Goal: Transaction & Acquisition: Purchase product/service

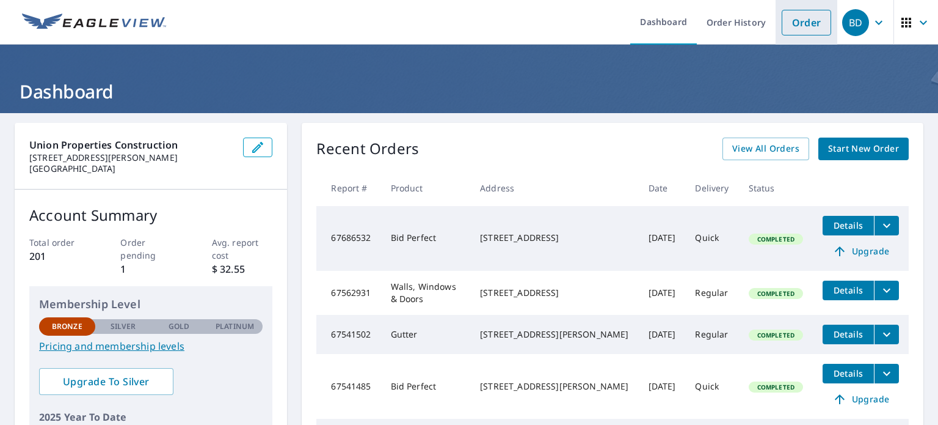
click at [799, 29] on link "Order" at bounding box center [806, 23] width 49 height 26
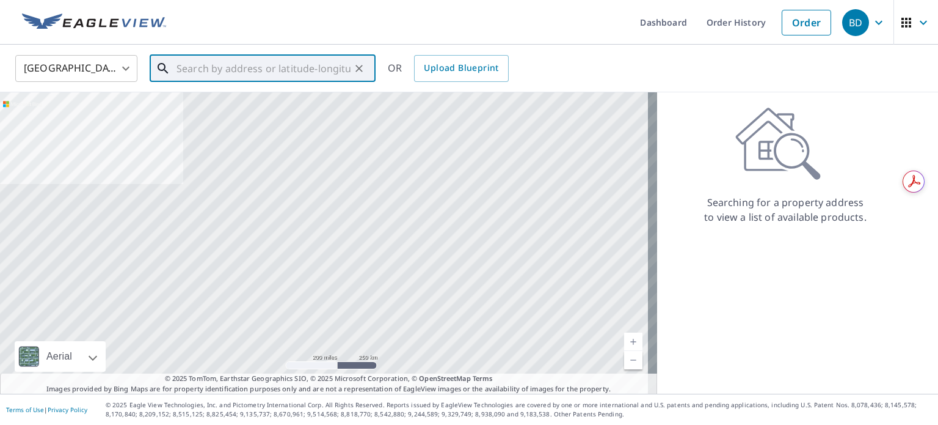
click at [210, 60] on input "text" at bounding box center [264, 68] width 174 height 34
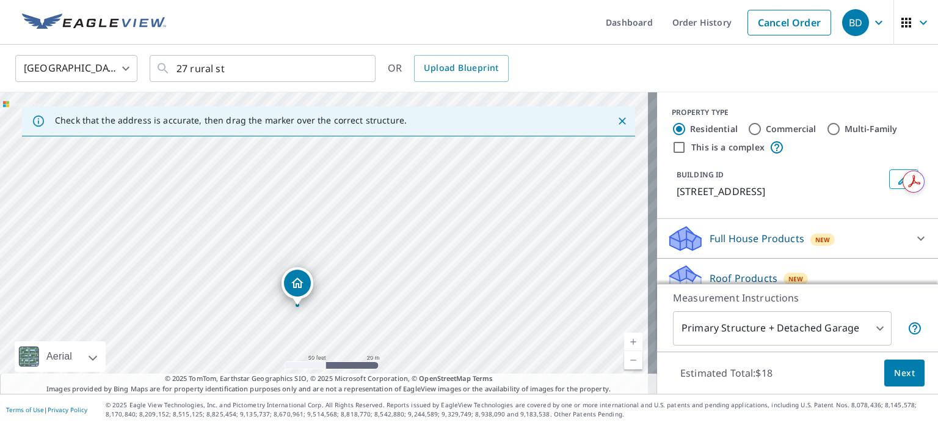
drag, startPoint x: 294, startPoint y: 204, endPoint x: 410, endPoint y: 261, distance: 129.5
click at [410, 261] on div "[STREET_ADDRESS]" at bounding box center [328, 242] width 657 height 301
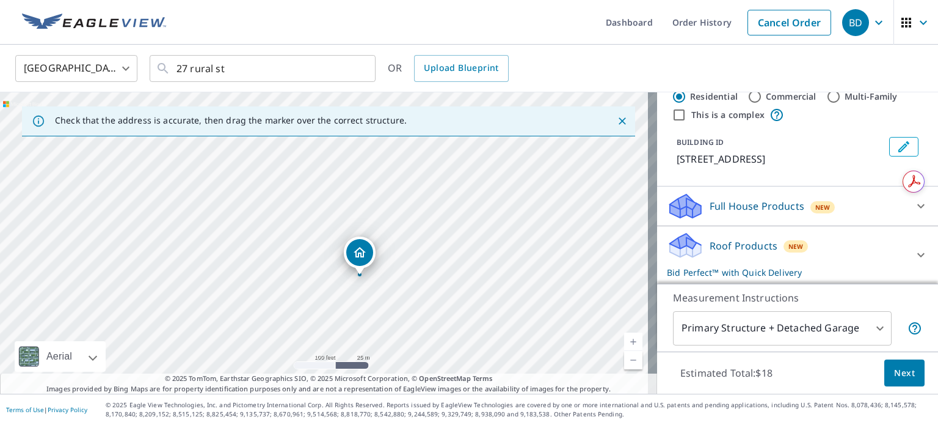
scroll to position [61, 0]
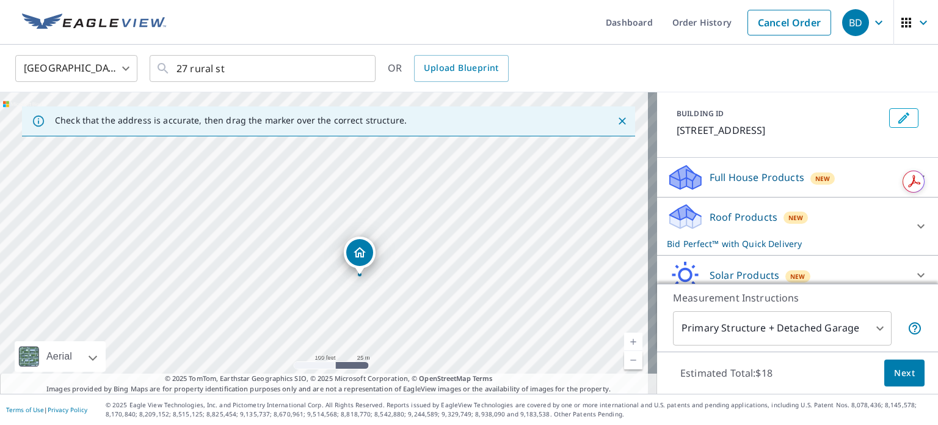
click at [746, 214] on p "Roof Products" at bounding box center [744, 217] width 68 height 15
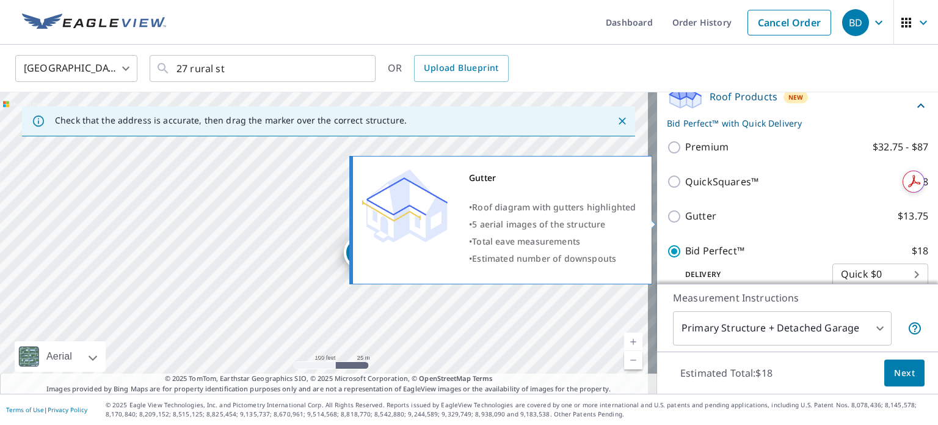
scroll to position [183, 0]
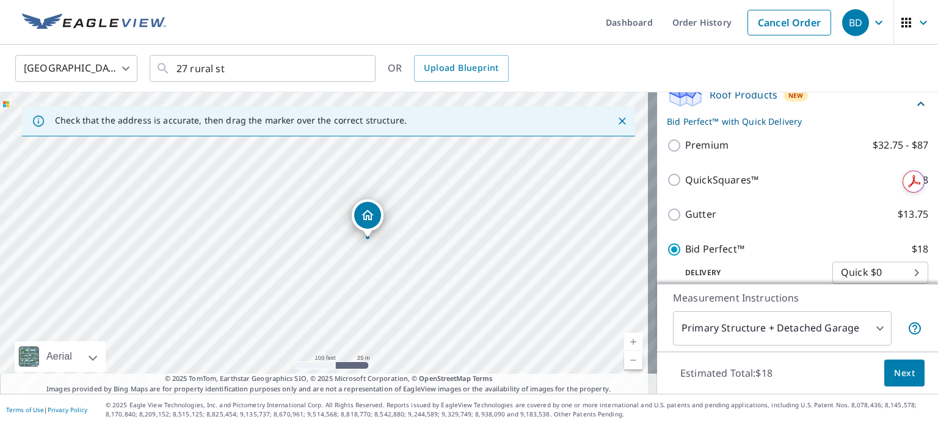
drag, startPoint x: 351, startPoint y: 310, endPoint x: 359, endPoint y: 273, distance: 38.1
click at [359, 273] on div "[STREET_ADDRESS]" at bounding box center [328, 242] width 657 height 301
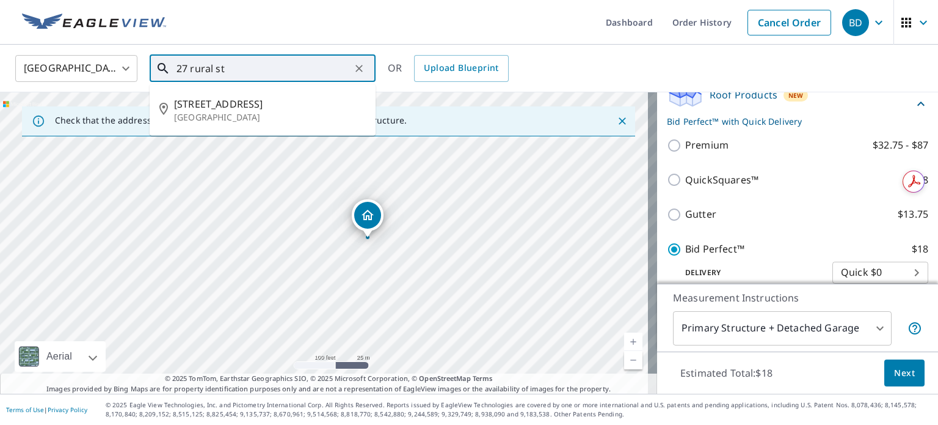
click at [238, 63] on input "27 rural st" at bounding box center [264, 68] width 174 height 34
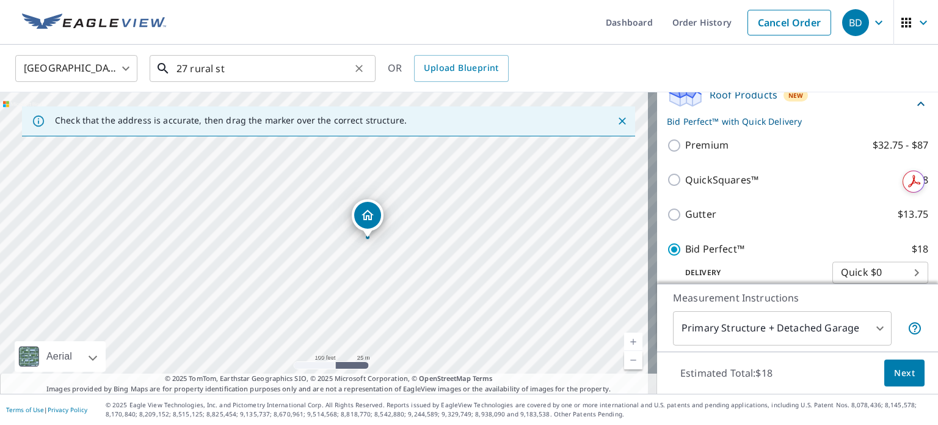
click at [234, 63] on input "27 rural st" at bounding box center [264, 68] width 174 height 34
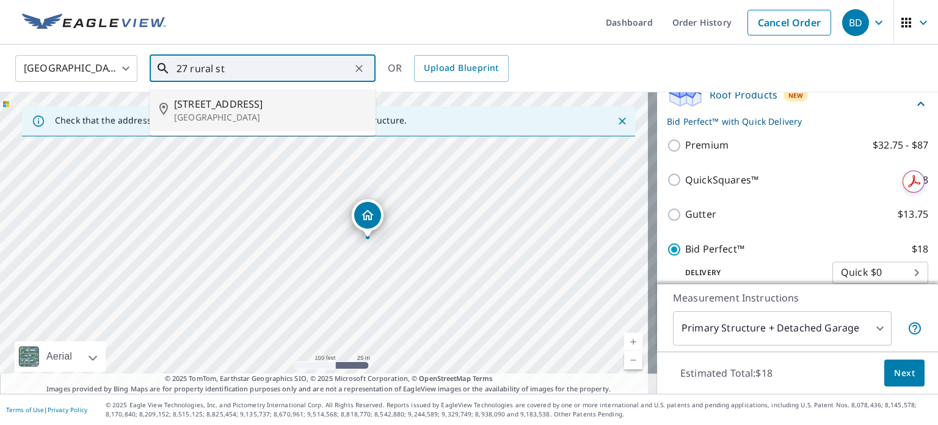
click at [217, 108] on span "[STREET_ADDRESS]" at bounding box center [270, 104] width 192 height 15
type input "[STREET_ADDRESS]"
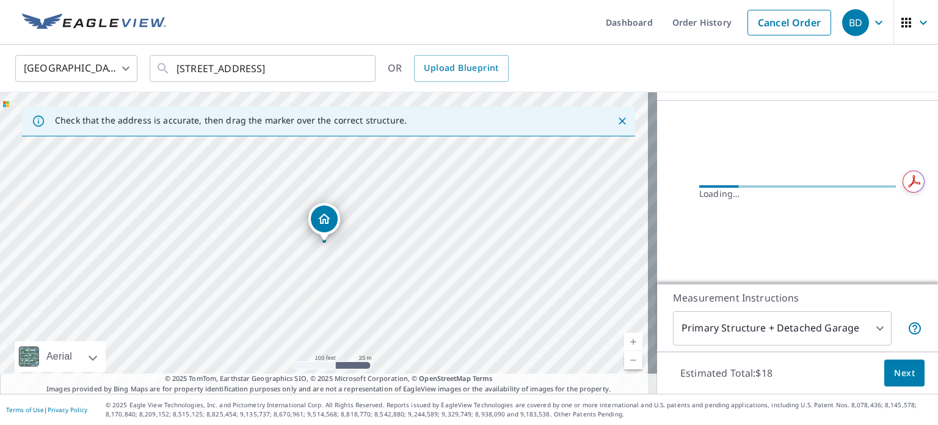
scroll to position [111, 0]
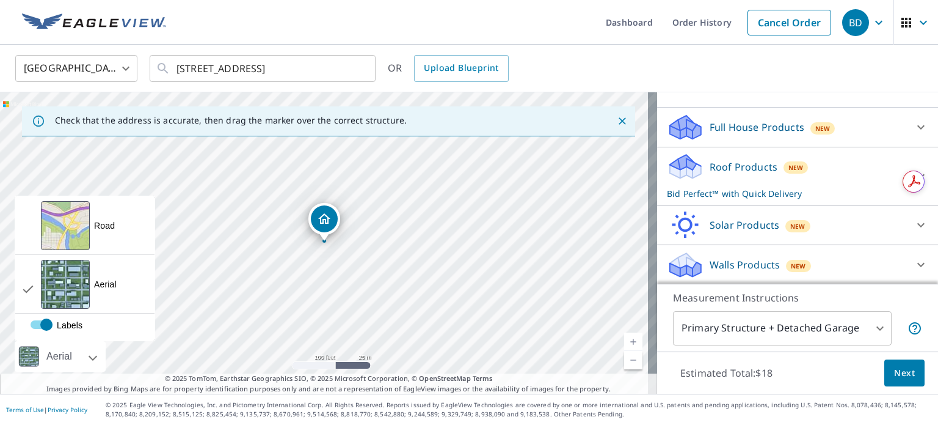
drag, startPoint x: 64, startPoint y: 282, endPoint x: -67, endPoint y: 200, distance: 153.7
click at [0, 200] on html "BD BD Dashboard Order History Cancel Order BD [GEOGRAPHIC_DATA] [GEOGRAPHIC_DAT…" at bounding box center [469, 212] width 938 height 425
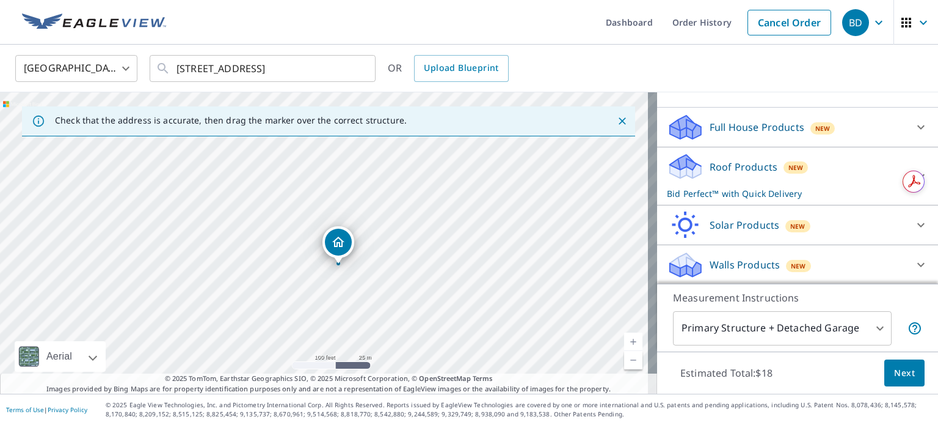
drag, startPoint x: 321, startPoint y: 217, endPoint x: 335, endPoint y: 239, distance: 26.6
drag, startPoint x: 288, startPoint y: 166, endPoint x: 308, endPoint y: 315, distance: 149.8
click at [312, 319] on div "[STREET_ADDRESS]" at bounding box center [328, 242] width 657 height 301
drag, startPoint x: 259, startPoint y: 259, endPoint x: 283, endPoint y: 243, distance: 29.1
drag, startPoint x: 494, startPoint y: 219, endPoint x: 387, endPoint y: 335, distance: 157.4
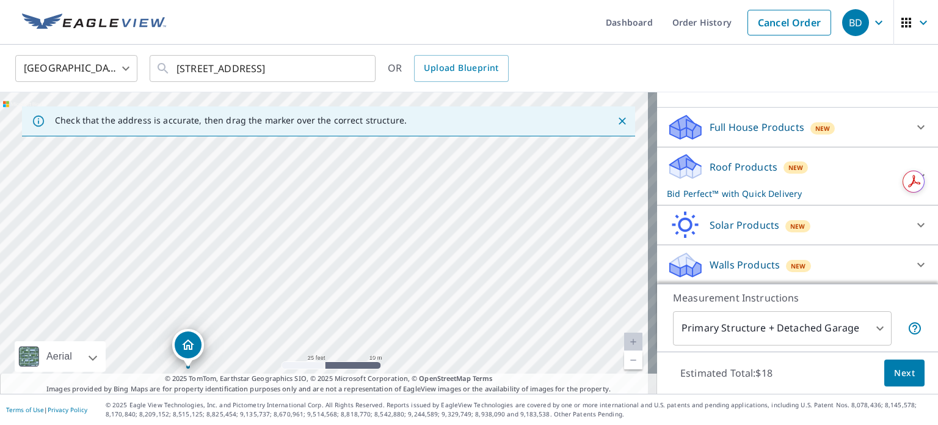
click at [387, 335] on div "[STREET_ADDRESS]" at bounding box center [328, 242] width 657 height 301
drag, startPoint x: 293, startPoint y: 291, endPoint x: 381, endPoint y: 239, distance: 102.4
click at [381, 239] on div "[STREET_ADDRESS]" at bounding box center [328, 242] width 657 height 301
drag, startPoint x: 330, startPoint y: 279, endPoint x: 332, endPoint y: 191, distance: 88.0
click at [332, 191] on div "[STREET_ADDRESS]" at bounding box center [328, 242] width 657 height 301
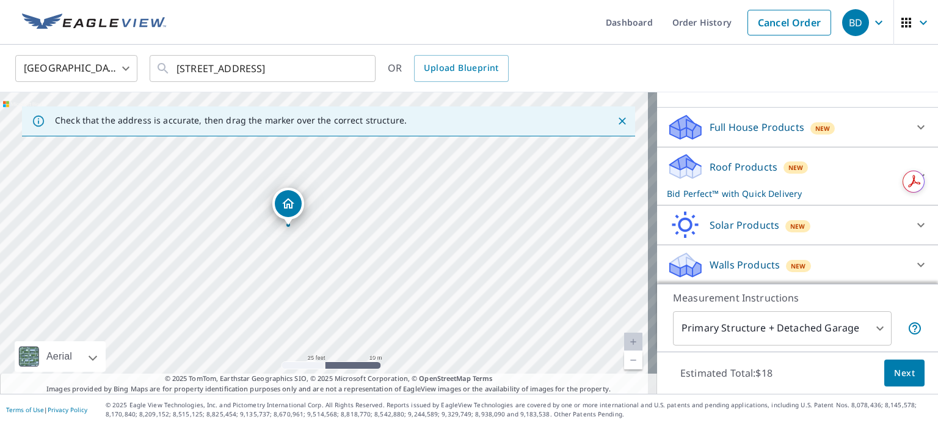
drag, startPoint x: 281, startPoint y: 207, endPoint x: 293, endPoint y: 204, distance: 12.6
click at [894, 374] on span "Next" at bounding box center [904, 372] width 21 height 15
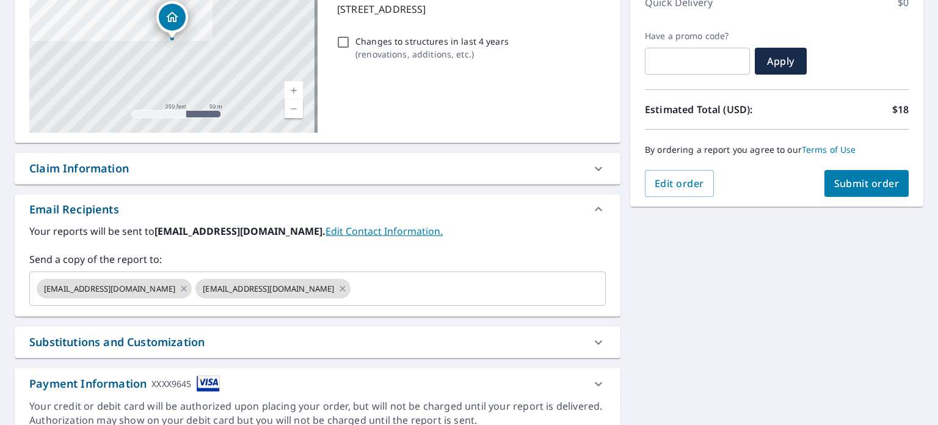
scroll to position [236, 0]
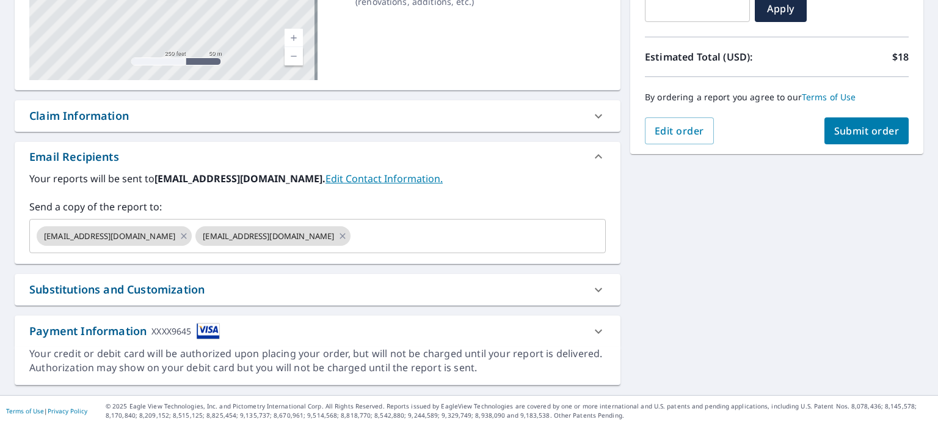
click at [850, 129] on span "Submit order" at bounding box center [866, 130] width 65 height 13
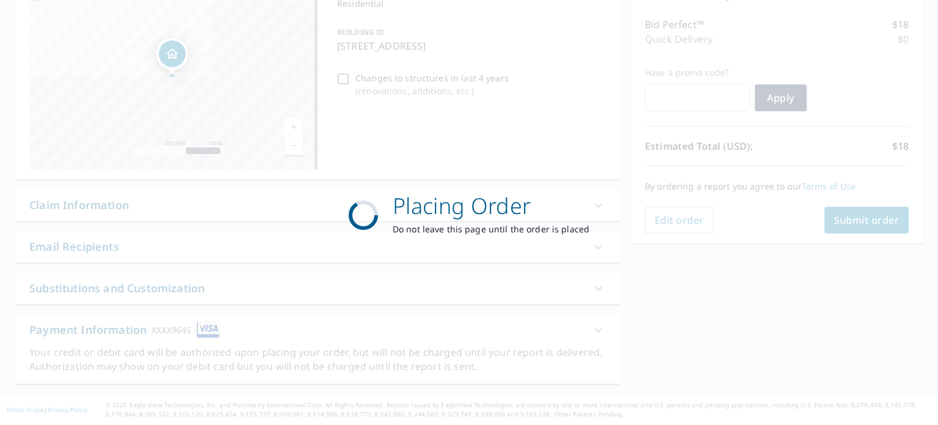
scroll to position [145, 0]
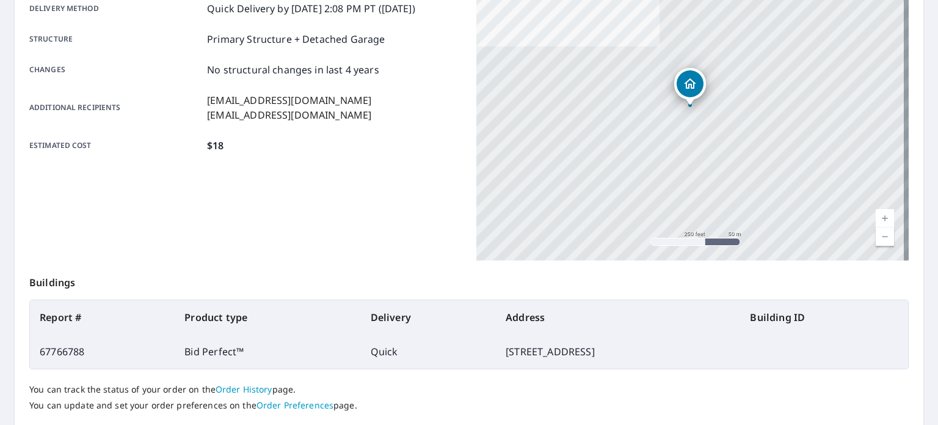
scroll to position [293, 0]
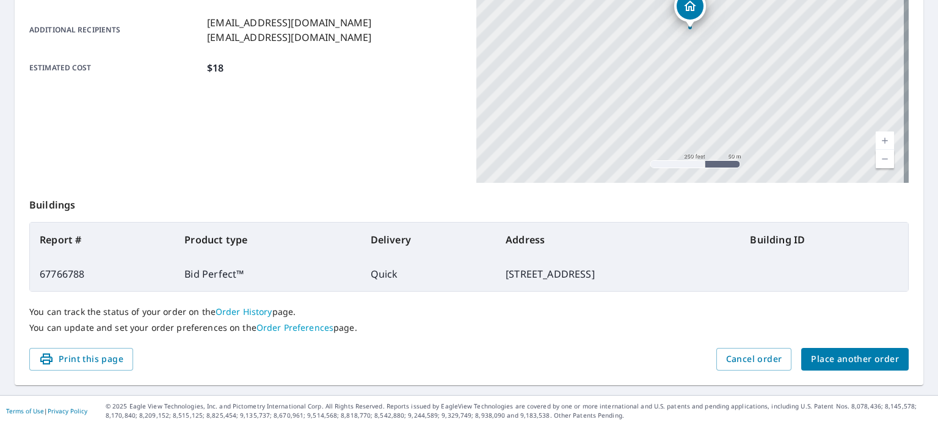
click at [49, 362] on icon "button" at bounding box center [46, 358] width 12 height 11
